Goal: Information Seeking & Learning: Learn about a topic

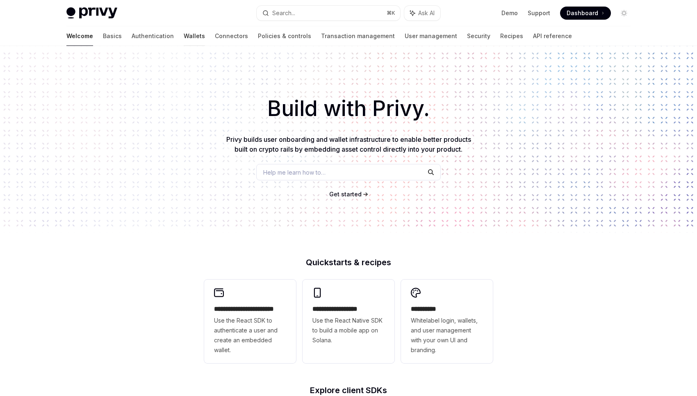
click at [184, 36] on link "Wallets" at bounding box center [194, 36] width 21 height 20
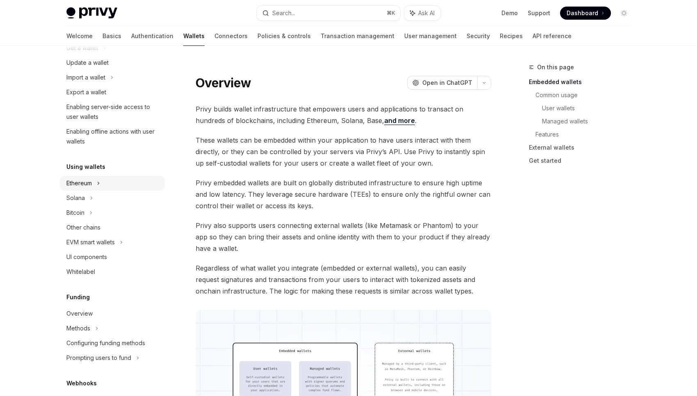
scroll to position [95, 0]
click at [95, 180] on div "Ethereum" at bounding box center [112, 182] width 105 height 15
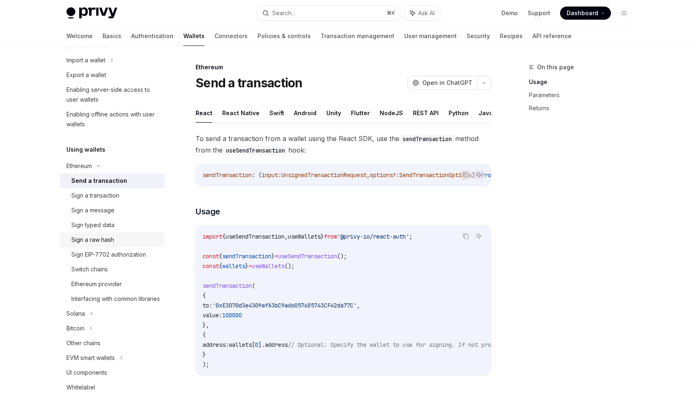
scroll to position [114, 0]
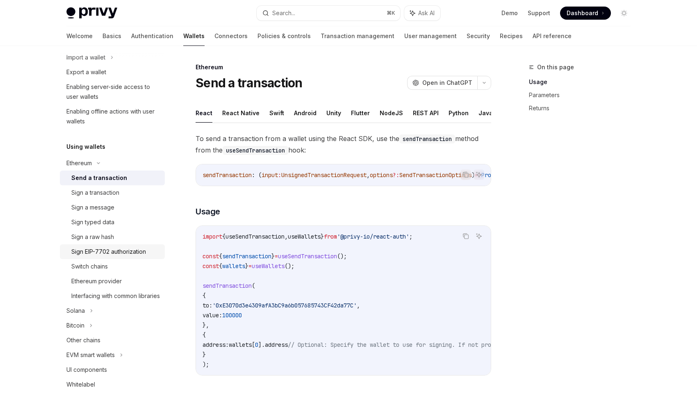
click at [104, 252] on div "Sign EIP-7702 authorization" at bounding box center [108, 252] width 75 height 10
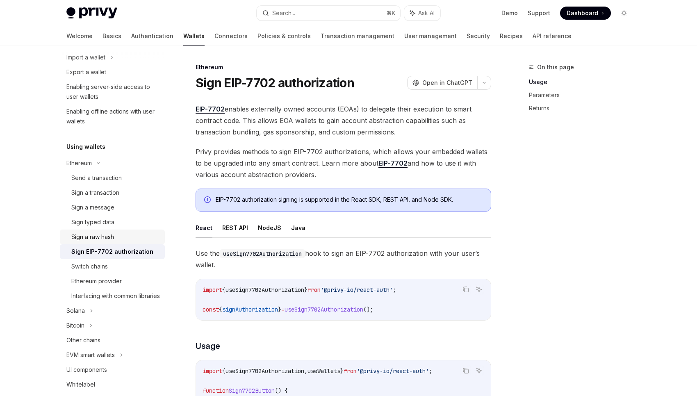
click at [106, 232] on div "Sign a raw hash" at bounding box center [92, 237] width 43 height 10
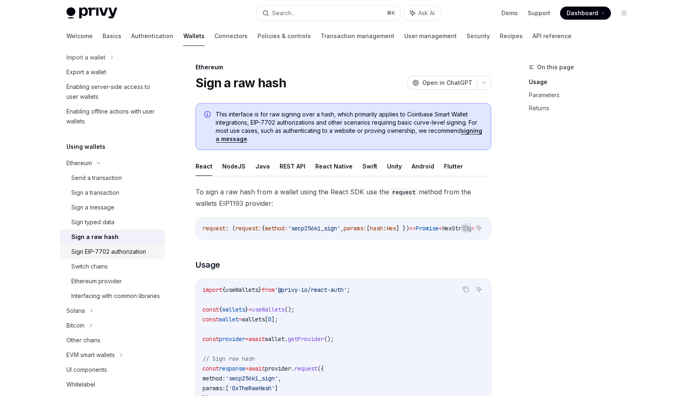
click at [118, 256] on div "Sign EIP-7702 authorization" at bounding box center [108, 252] width 75 height 10
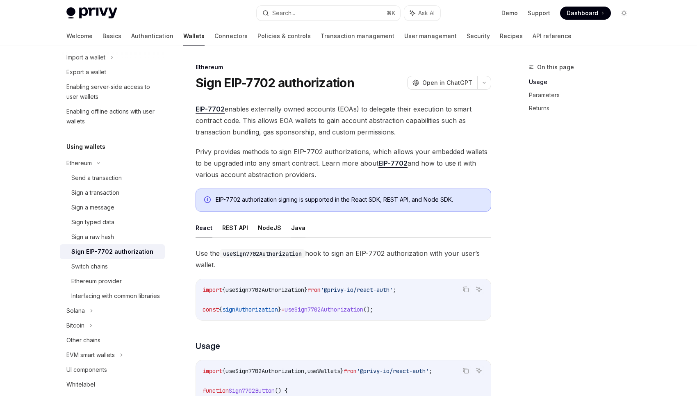
click at [300, 226] on button "Java" at bounding box center [298, 227] width 14 height 19
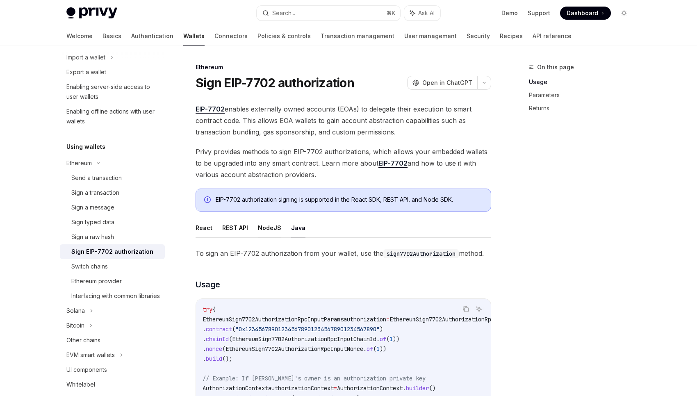
click at [268, 230] on button "NodeJS" at bounding box center [269, 227] width 23 height 19
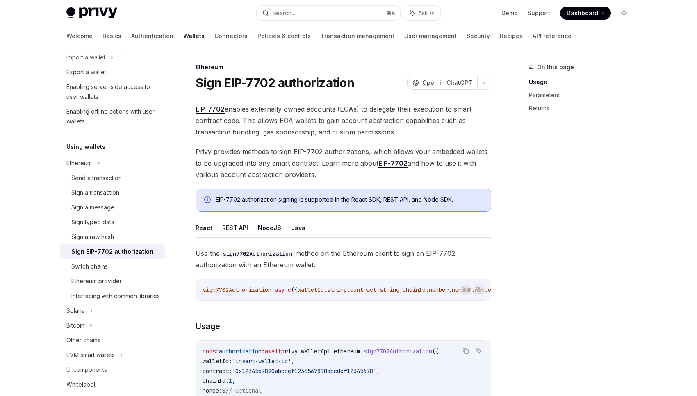
click at [239, 227] on button "REST API" at bounding box center [235, 227] width 26 height 19
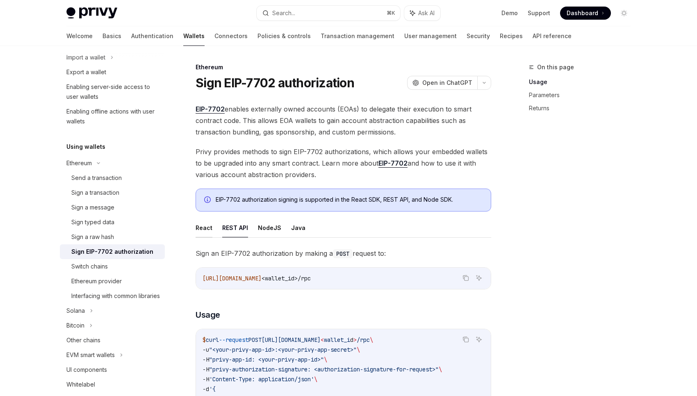
click at [207, 225] on button "React" at bounding box center [203, 227] width 17 height 19
type textarea "*"
